Goal: Task Accomplishment & Management: Manage account settings

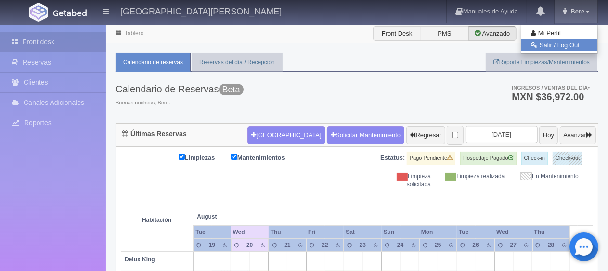
click at [552, 46] on link "Salir / Log Out" at bounding box center [559, 45] width 76 height 12
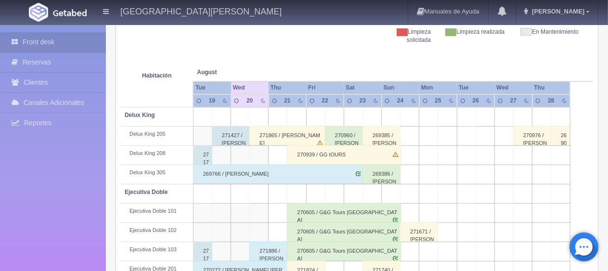
click at [286, 131] on div "271865 / [PERSON_NAME]" at bounding box center [287, 135] width 76 height 19
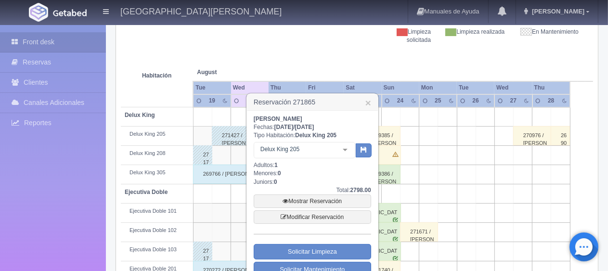
scroll to position [192, 0]
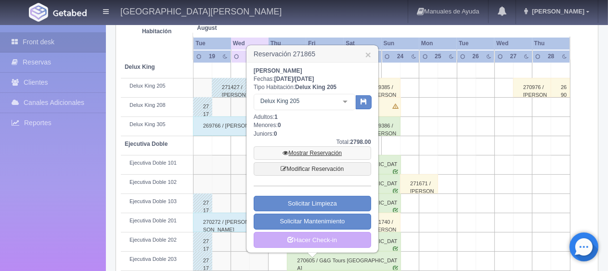
click at [305, 151] on link "Mostrar Reservación" at bounding box center [312, 152] width 117 height 13
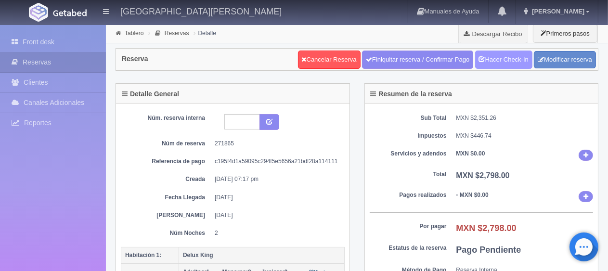
click at [494, 59] on link "Hacer Check-In" at bounding box center [503, 60] width 57 height 18
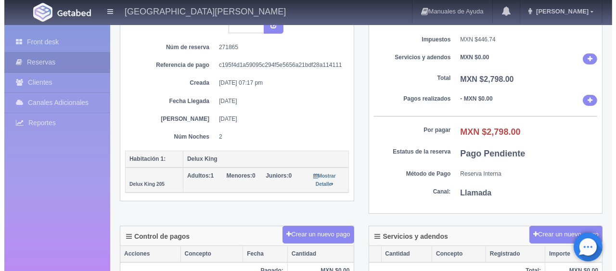
scroll to position [144, 0]
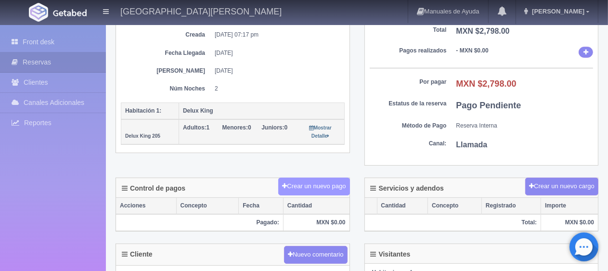
click at [326, 187] on button "Crear un nuevo pago" at bounding box center [313, 187] width 71 height 18
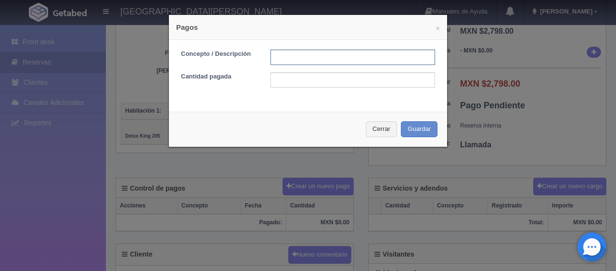
click at [307, 57] on input "text" at bounding box center [352, 57] width 165 height 15
type input "pago en efectivo"
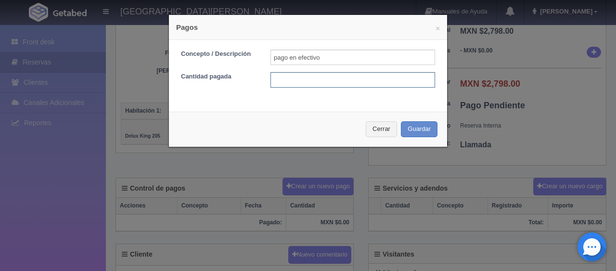
click at [310, 80] on input "text" at bounding box center [352, 79] width 165 height 15
type input "1399.00"
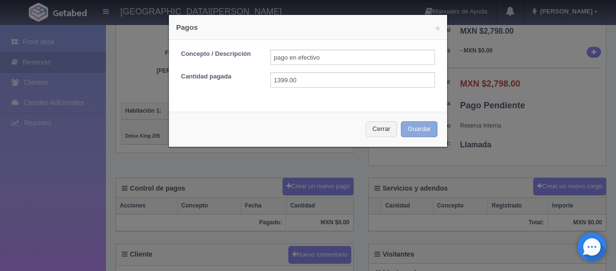
click at [413, 130] on button "Guardar" at bounding box center [419, 129] width 37 height 16
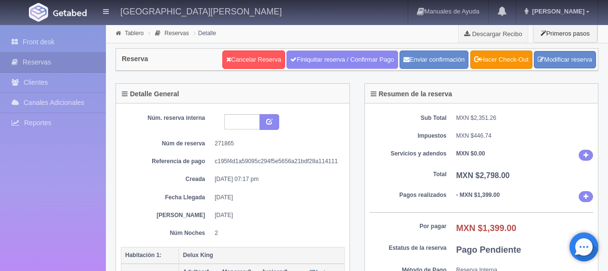
scroll to position [144, 0]
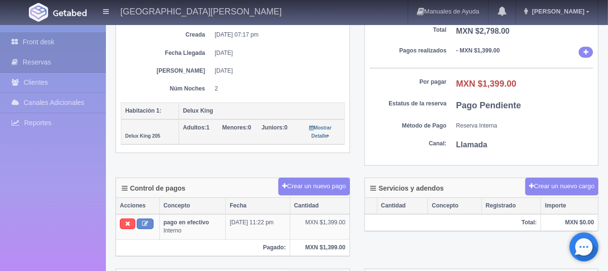
click at [64, 46] on link "Front desk" at bounding box center [53, 42] width 106 height 20
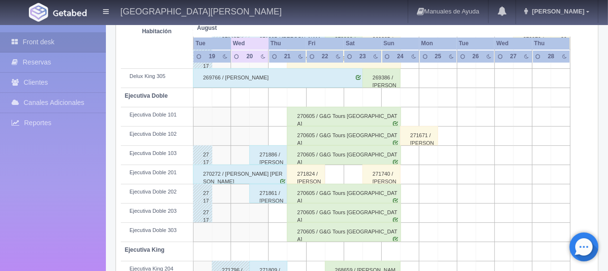
scroll to position [289, 0]
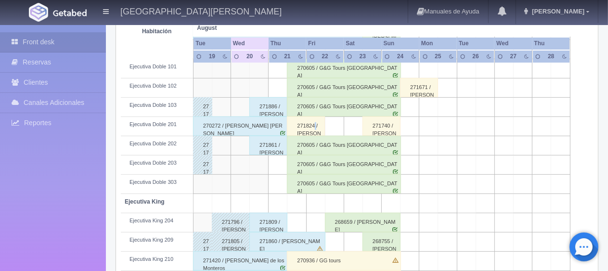
click at [316, 125] on div "271824 / [PERSON_NAME]" at bounding box center [306, 125] width 38 height 19
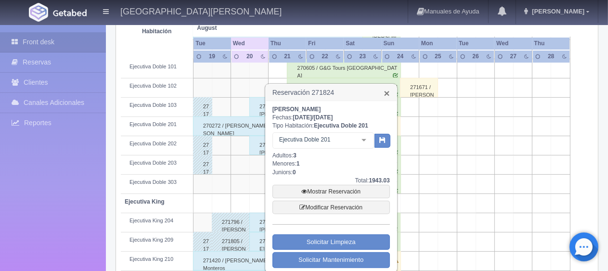
click at [387, 92] on link "×" at bounding box center [386, 93] width 6 height 10
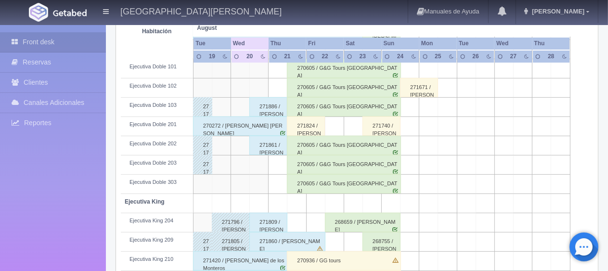
click at [292, 130] on div "271824 / [PERSON_NAME]" at bounding box center [306, 125] width 38 height 19
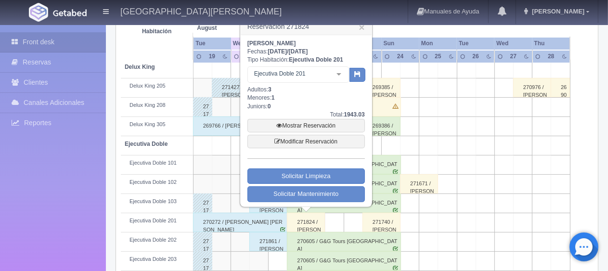
scroll to position [96, 0]
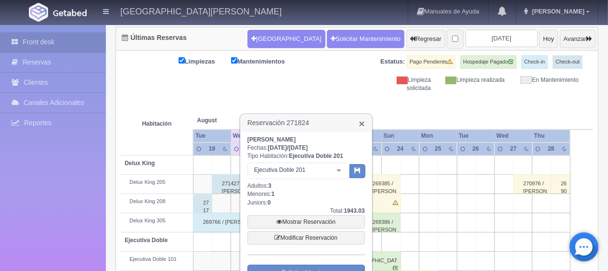
click at [362, 126] on link "×" at bounding box center [361, 123] width 6 height 10
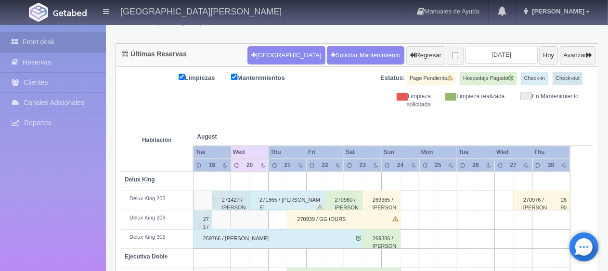
scroll to position [0, 0]
